Goal: Transaction & Acquisition: Download file/media

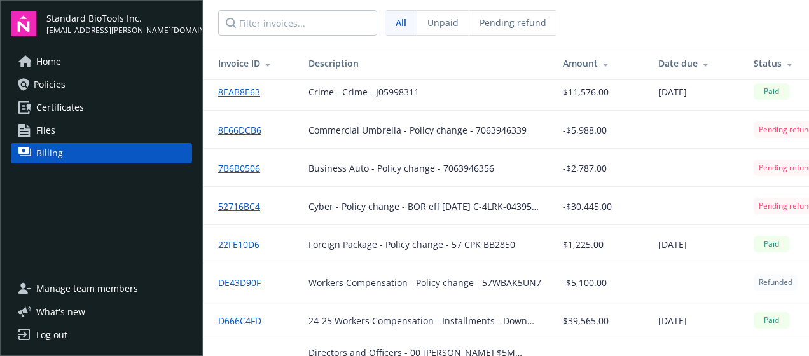
scroll to position [1513, 0]
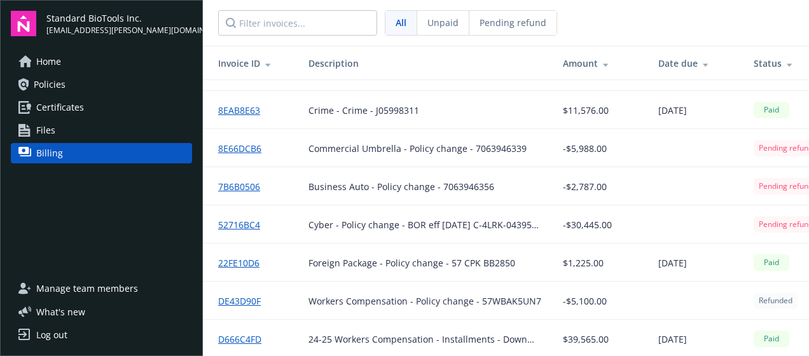
click at [237, 220] on link "52716BC4" at bounding box center [244, 224] width 52 height 13
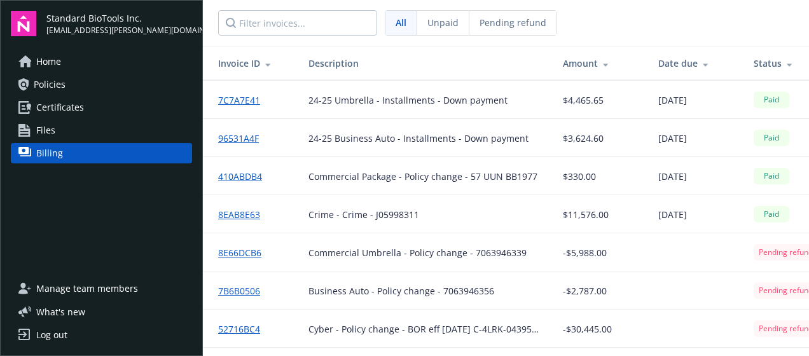
scroll to position [1462, 0]
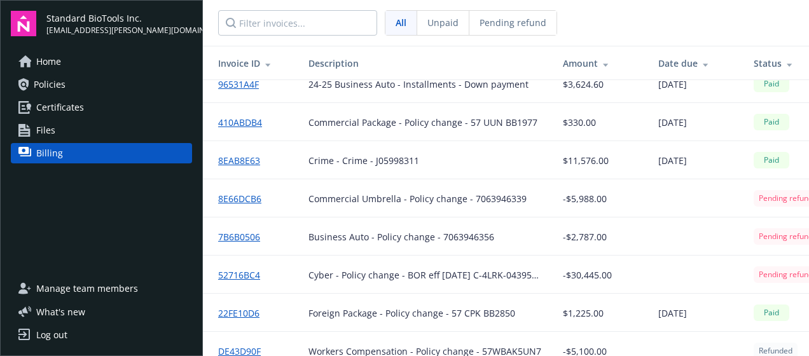
click at [240, 237] on link "7B6B0506" at bounding box center [244, 236] width 52 height 13
click at [246, 195] on link "8E66DCB6" at bounding box center [244, 198] width 53 height 13
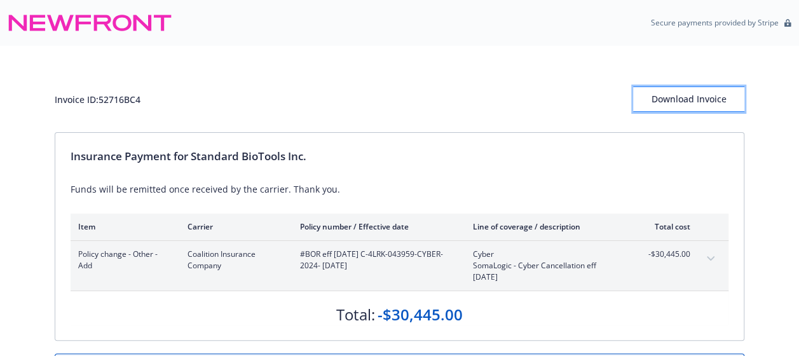
click at [665, 96] on div "Download Invoice" at bounding box center [688, 99] width 111 height 24
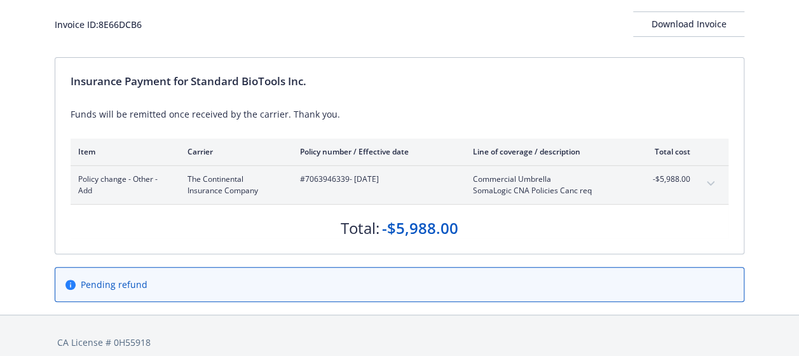
scroll to position [86, 0]
